Goal: Information Seeking & Learning: Learn about a topic

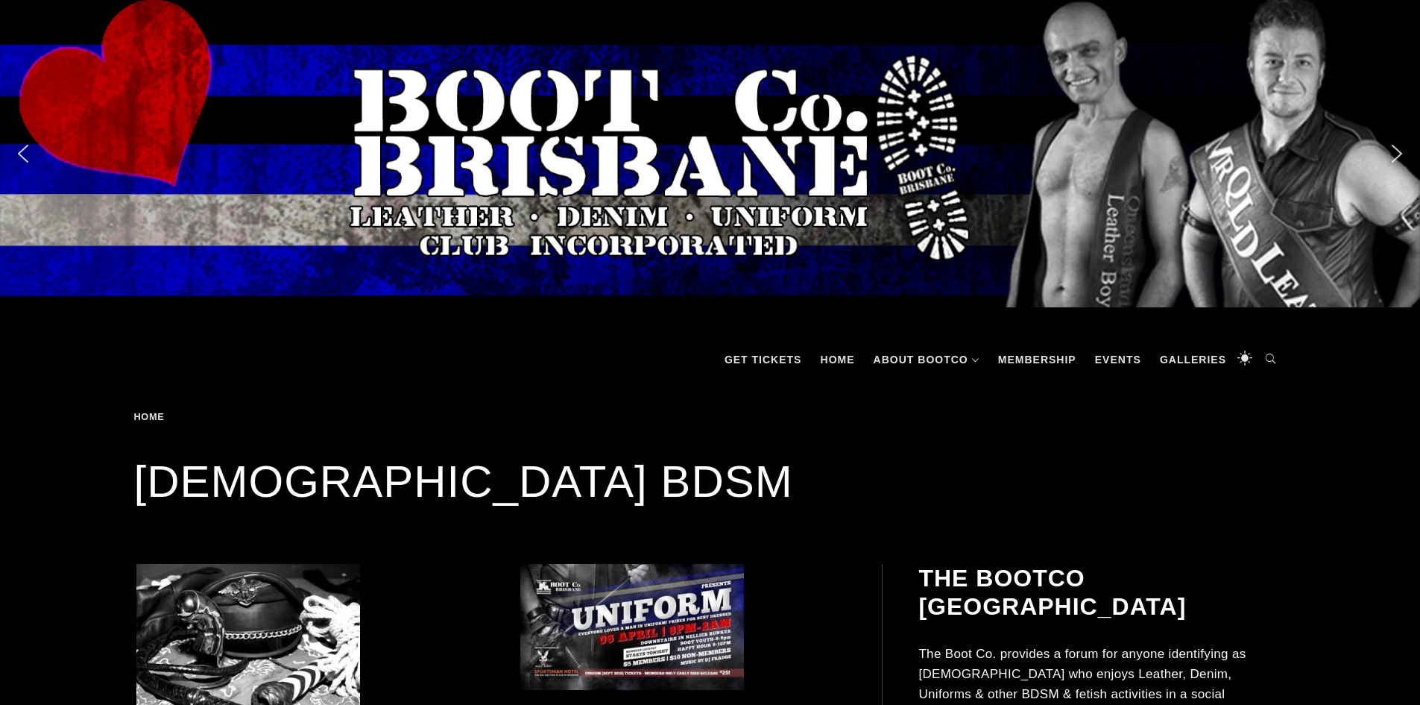
click at [1399, 157] on img "next arrow" at bounding box center [1397, 154] width 24 height 24
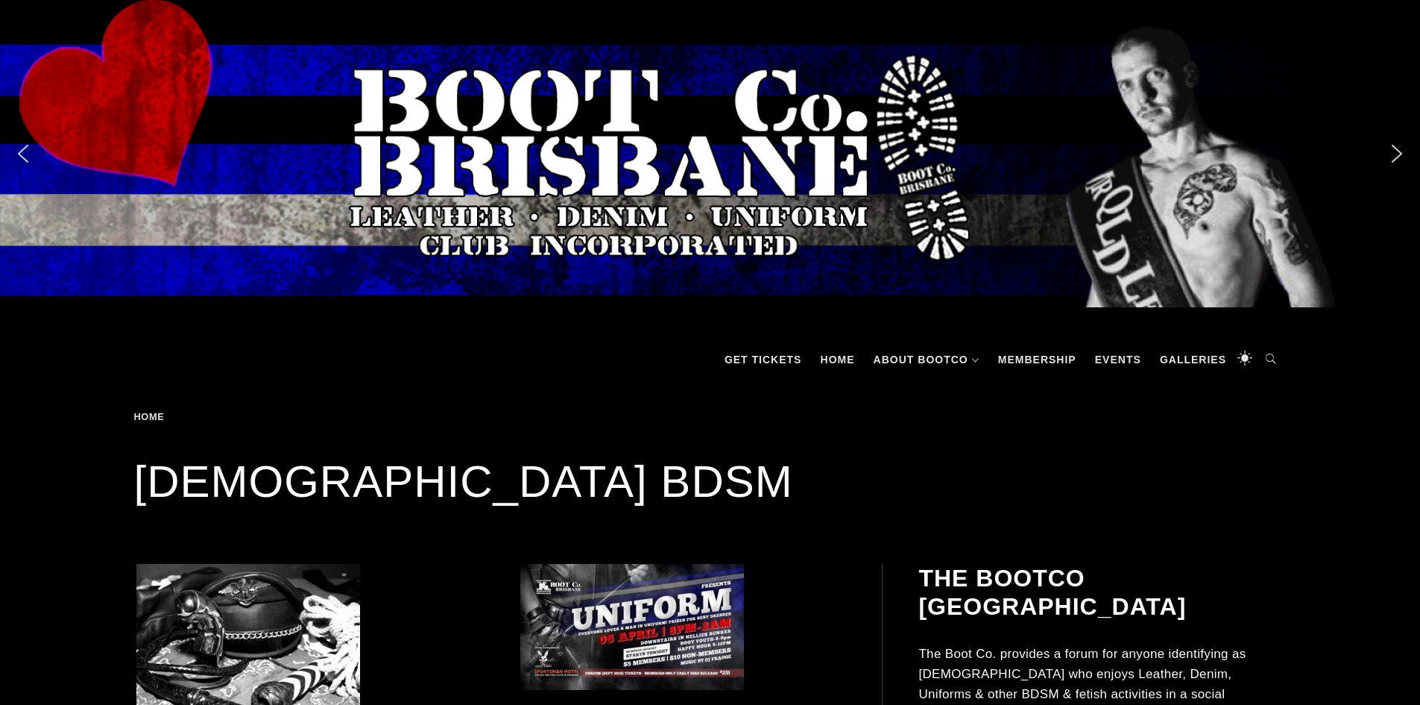
click at [1396, 154] on img "next arrow" at bounding box center [1397, 154] width 24 height 24
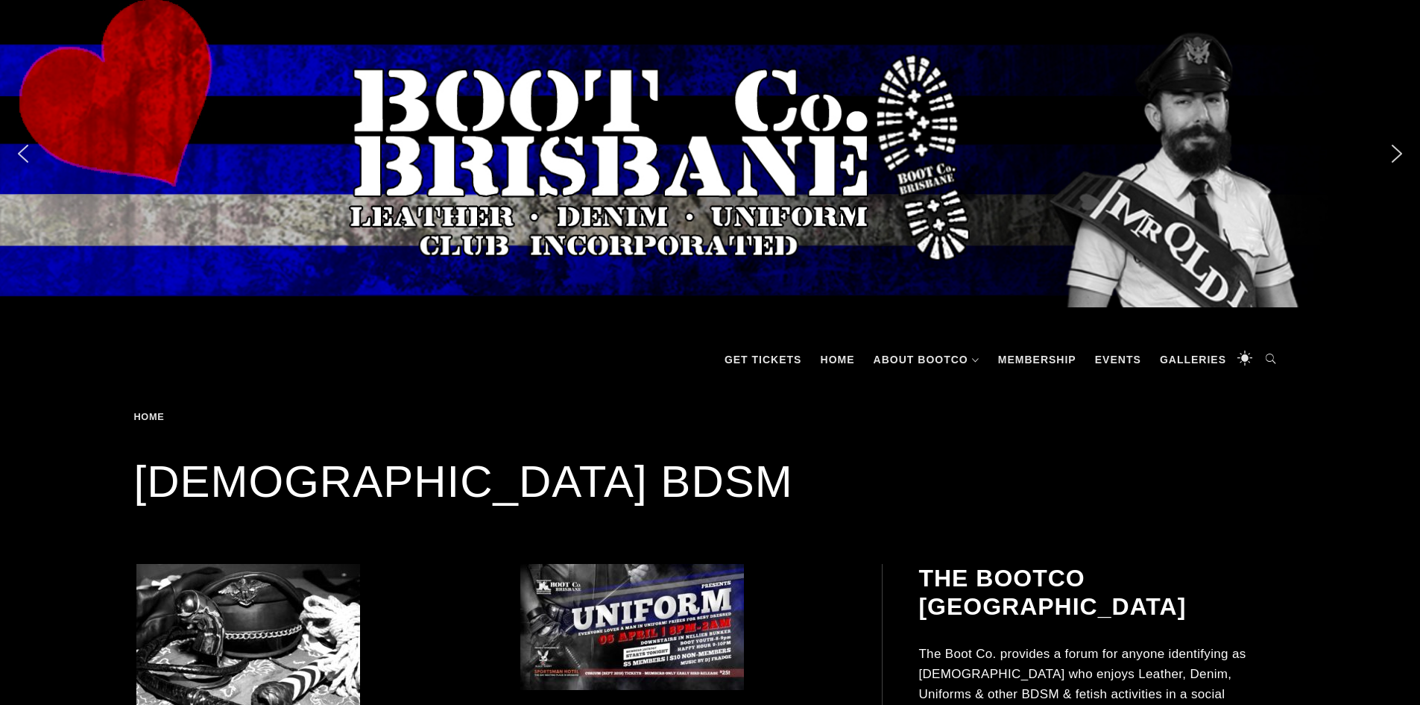
click at [1396, 154] on img "next arrow" at bounding box center [1397, 154] width 24 height 24
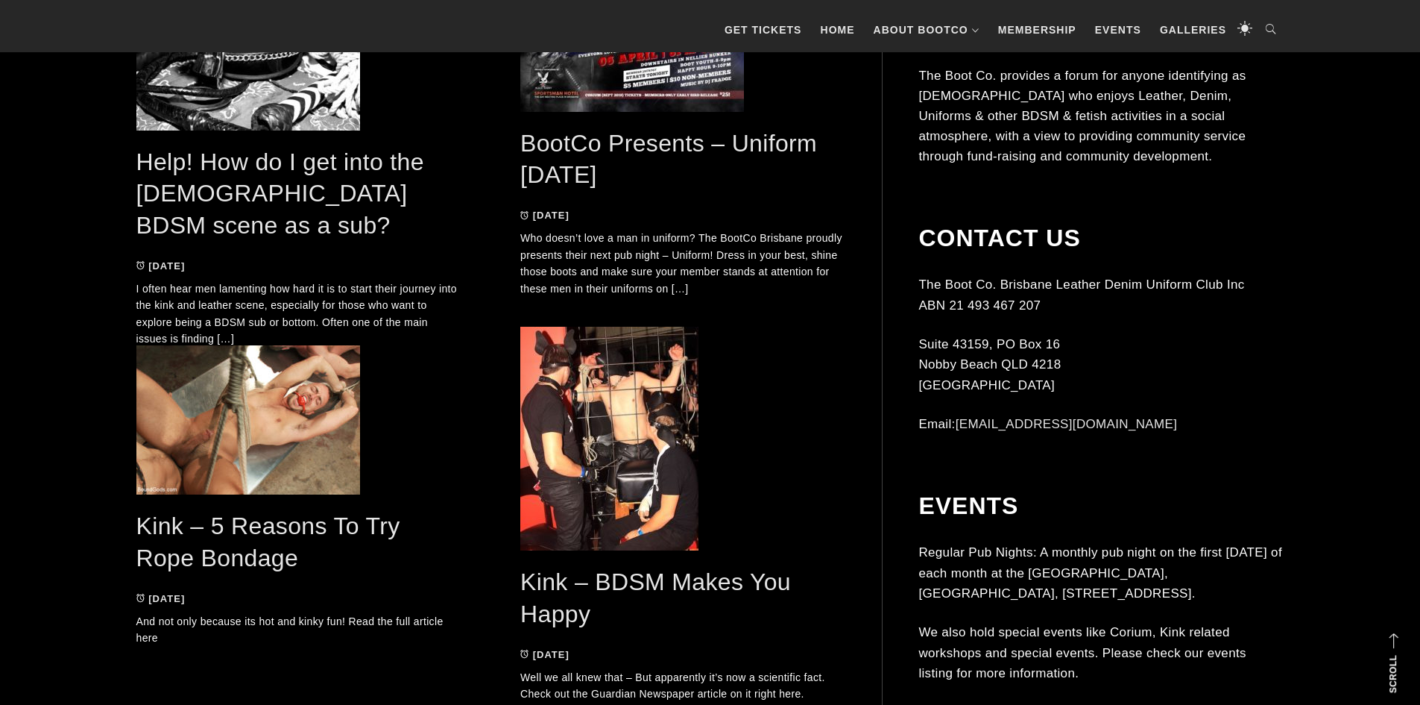
scroll to position [483, 0]
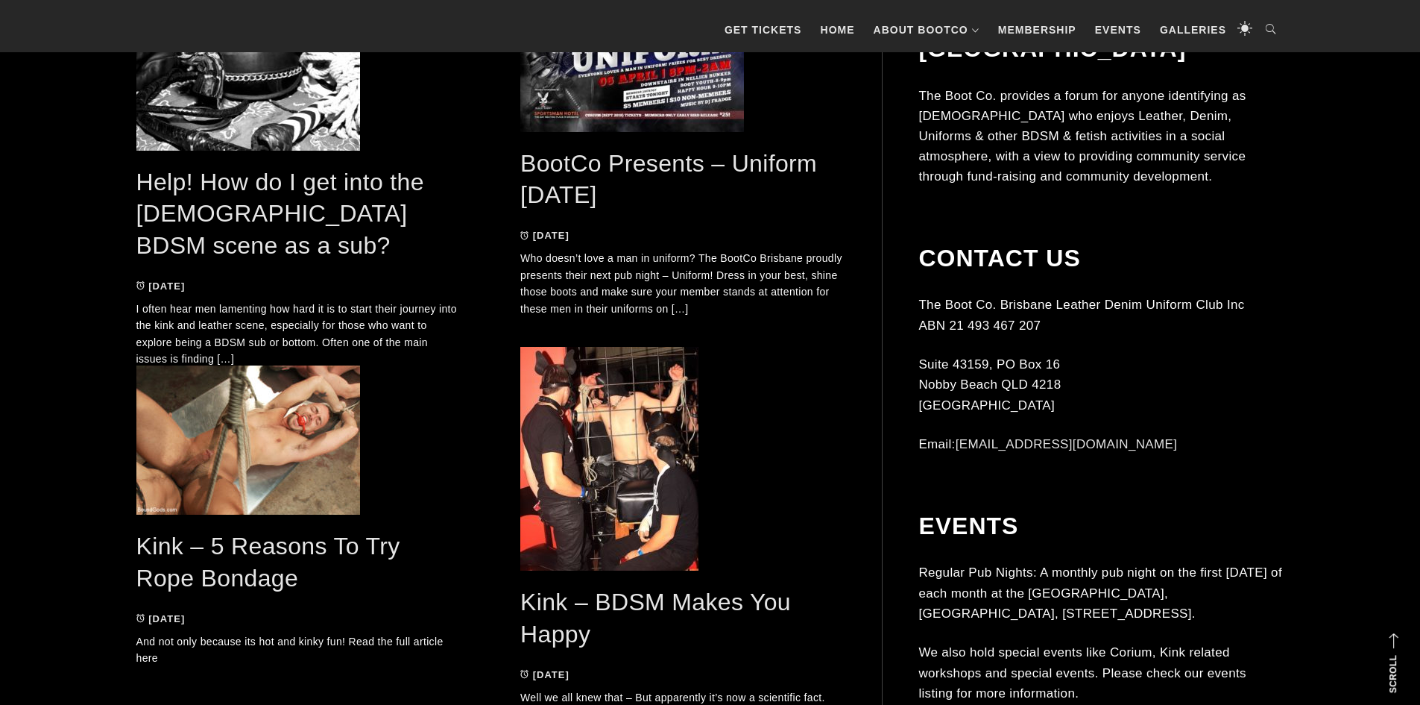
click at [183, 300] on p "I often hear men lamenting how hard it is to start their journey into the kink …" at bounding box center [298, 333] width 325 height 67
click at [209, 179] on link "Help! How do I get into the gay BDSM scene as a sub?" at bounding box center [280, 213] width 288 height 90
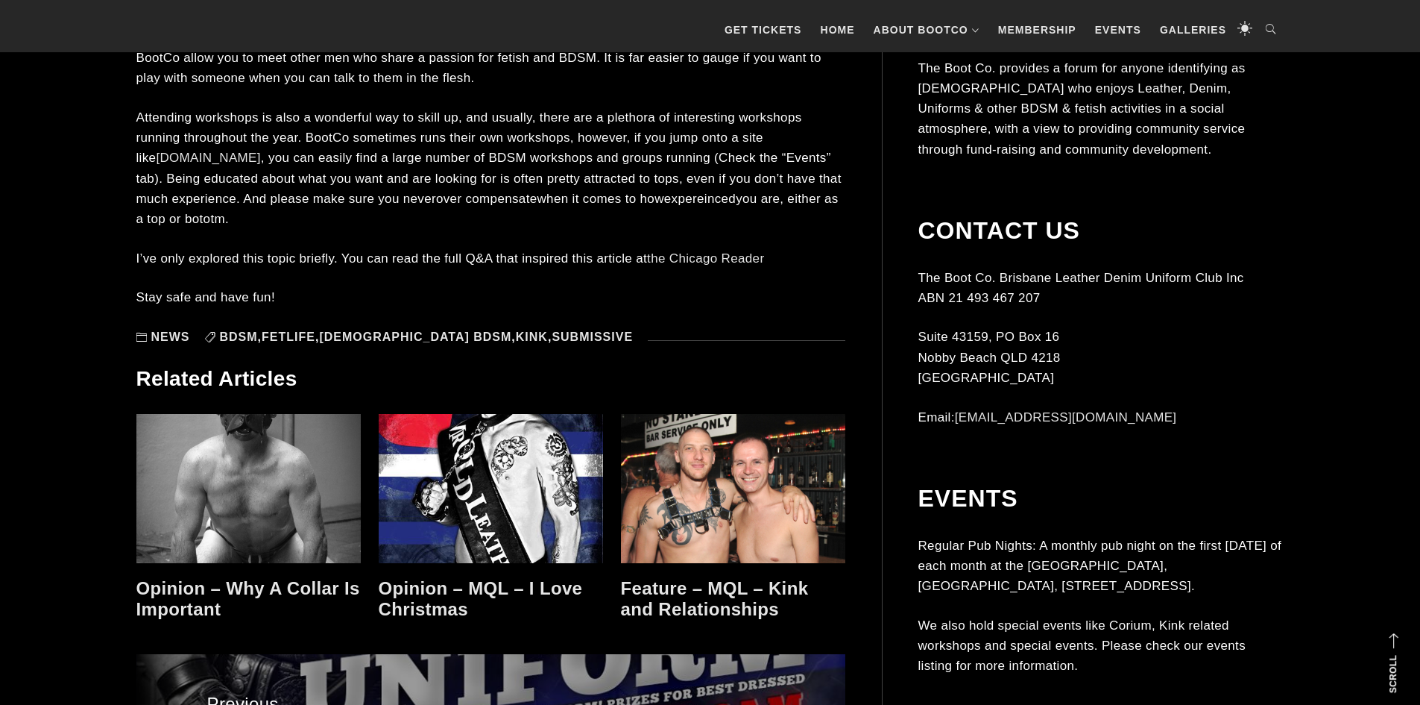
scroll to position [1166, 0]
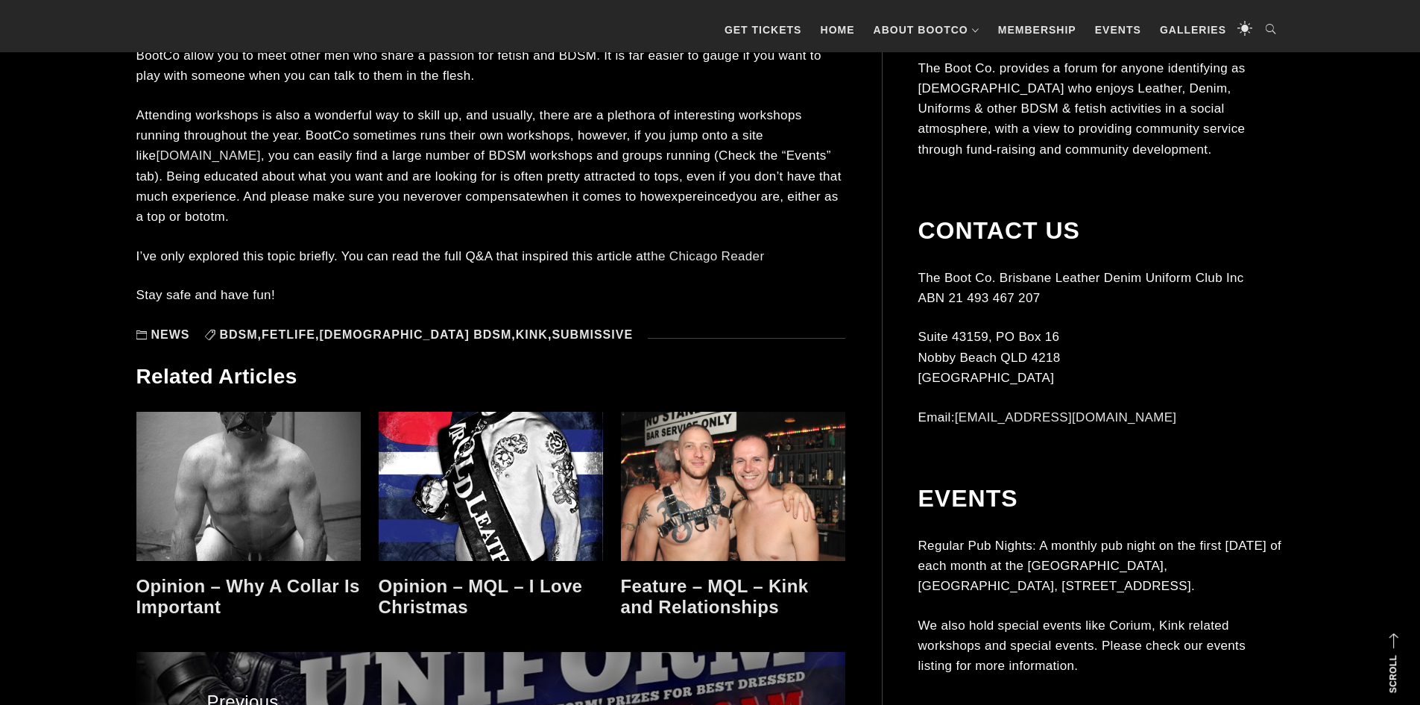
click at [281, 576] on link "Opinion – Why A Collar Is Important" at bounding box center [248, 597] width 224 height 42
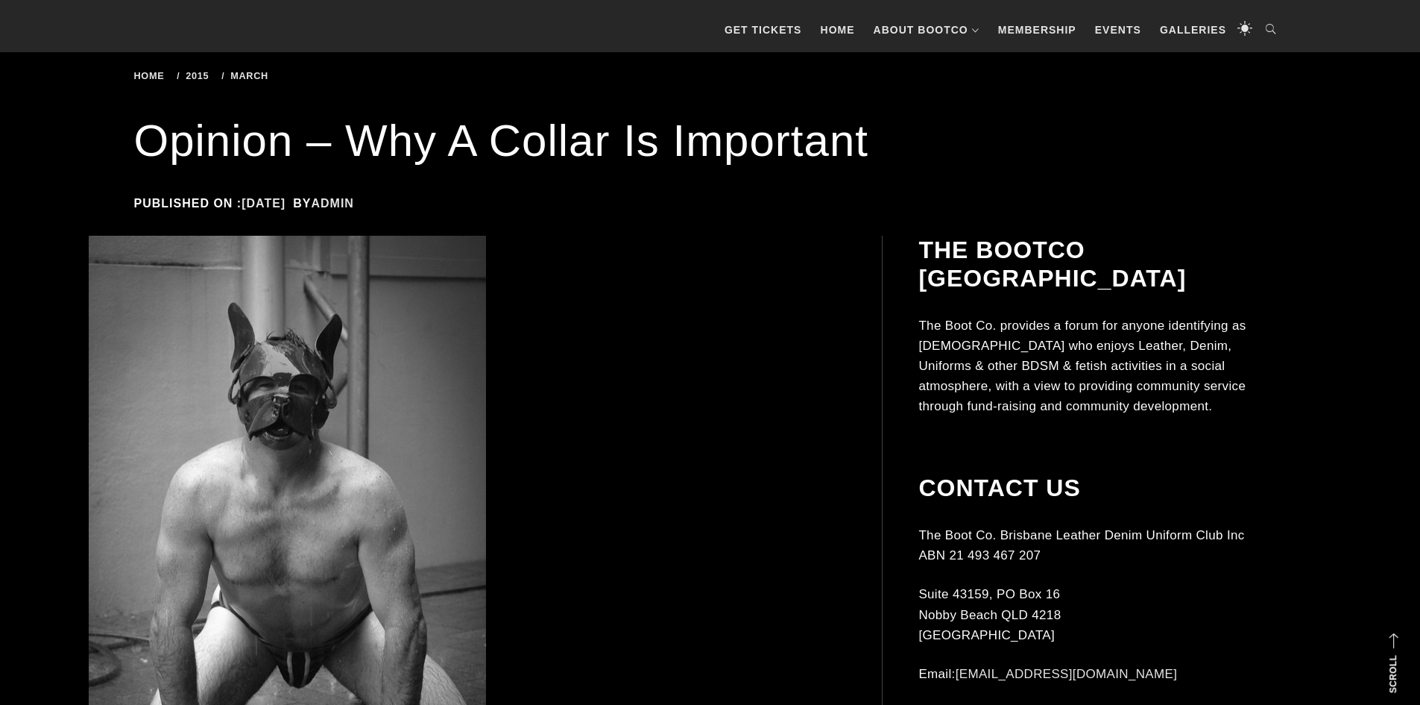
scroll to position [240, 0]
